Goal: Task Accomplishment & Management: Manage account settings

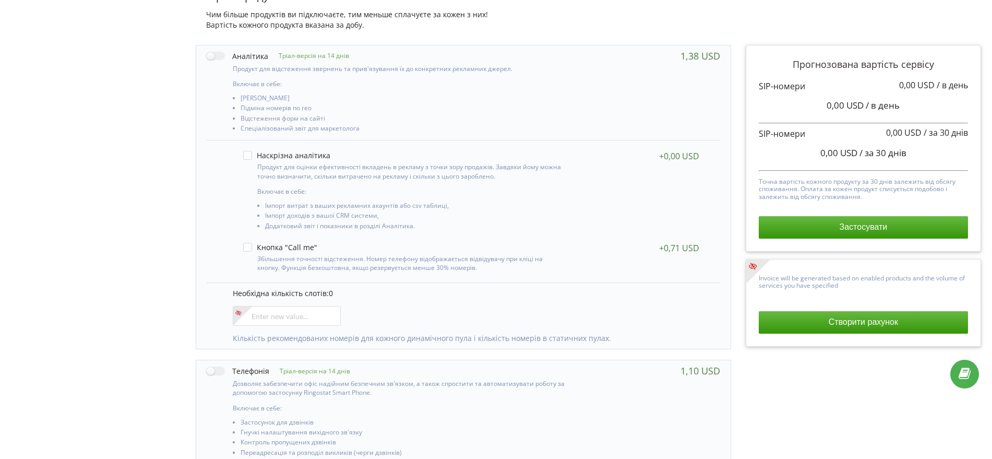
scroll to position [196, 0]
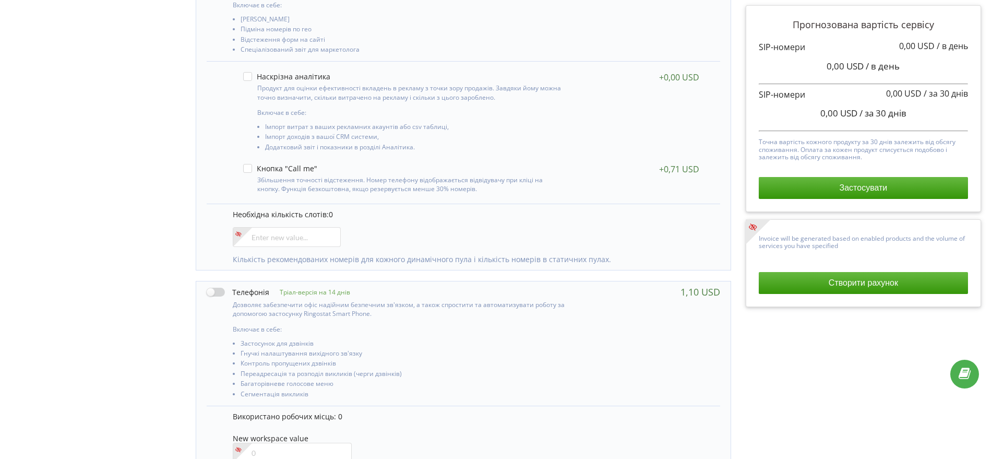
click at [222, 293] on label at bounding box center [238, 292] width 63 height 11
checkbox input "true"
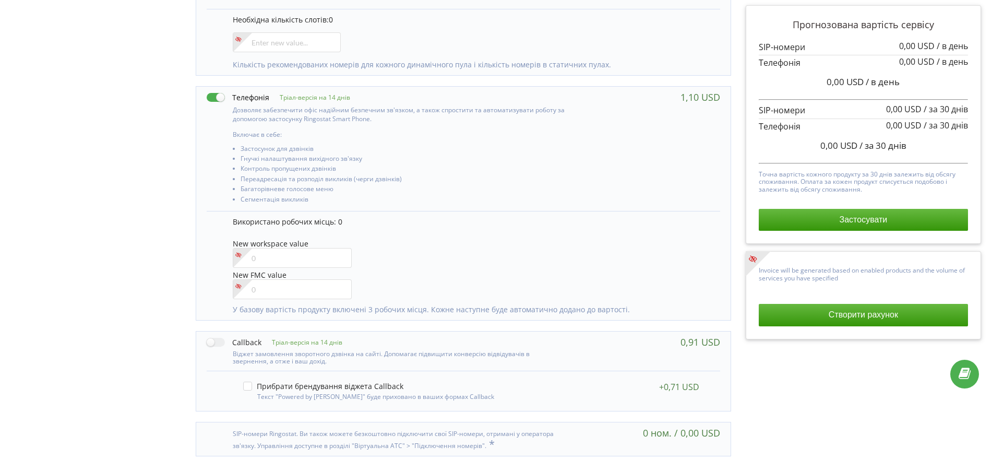
scroll to position [392, 0]
click at [841, 223] on button "Застосувати" at bounding box center [863, 220] width 209 height 22
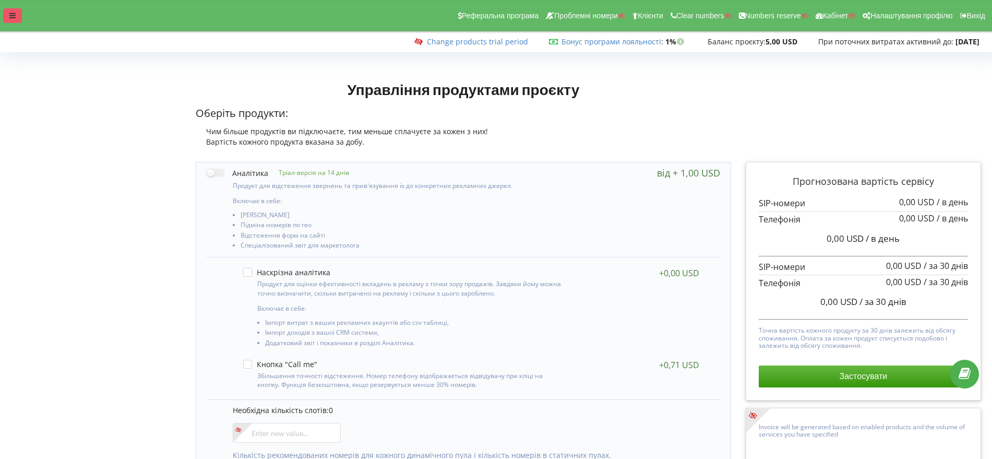
click at [13, 13] on icon at bounding box center [12, 15] width 6 height 7
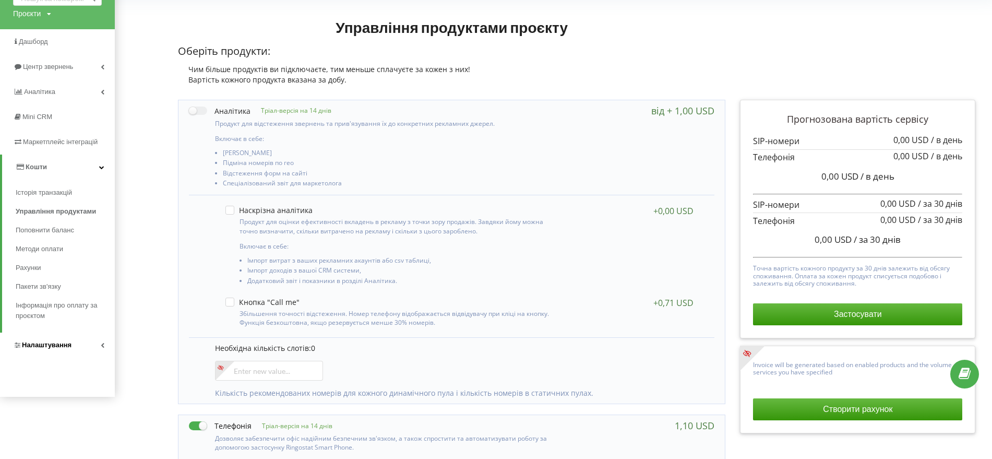
scroll to position [131, 0]
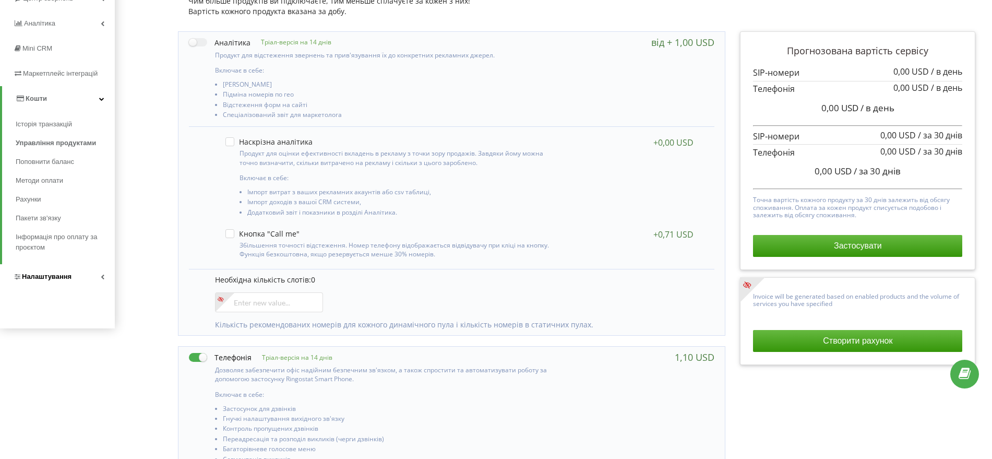
click at [51, 273] on span "Налаштування" at bounding box center [47, 276] width 50 height 8
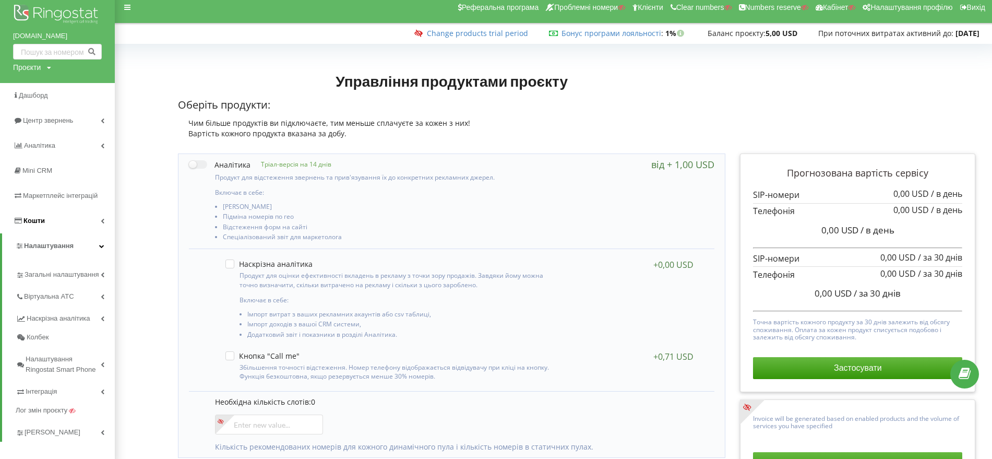
scroll to position [0, 0]
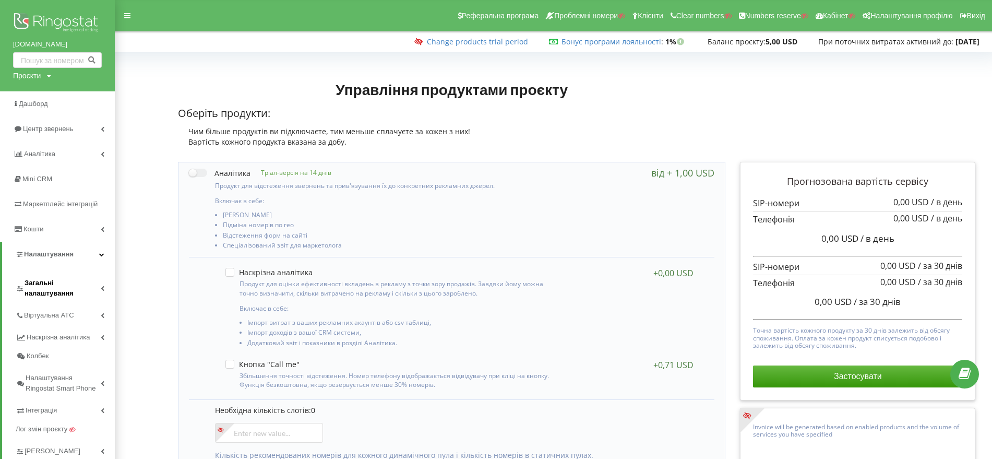
click at [72, 282] on span "Загальні налаштування" at bounding box center [63, 288] width 76 height 21
click at [74, 313] on link "Налаштування проєкту" at bounding box center [73, 317] width 84 height 23
